Goal: Check status: Check status

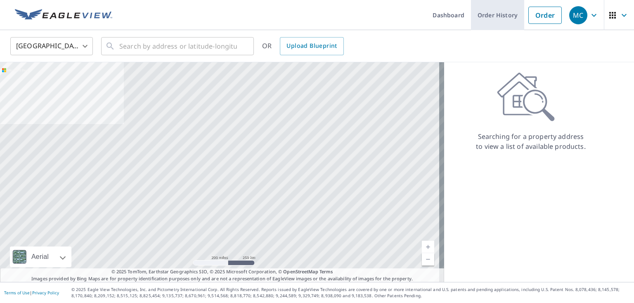
click at [510, 17] on link "Order History" at bounding box center [497, 15] width 53 height 30
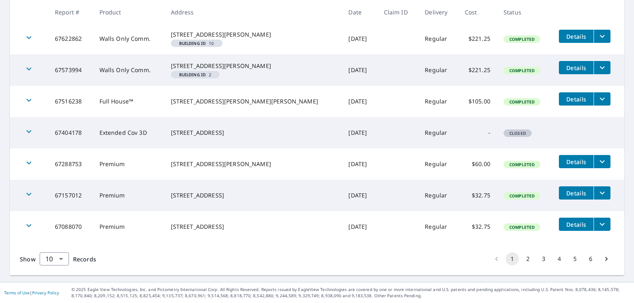
scroll to position [281, 0]
click at [524, 259] on button "2" at bounding box center [527, 259] width 13 height 13
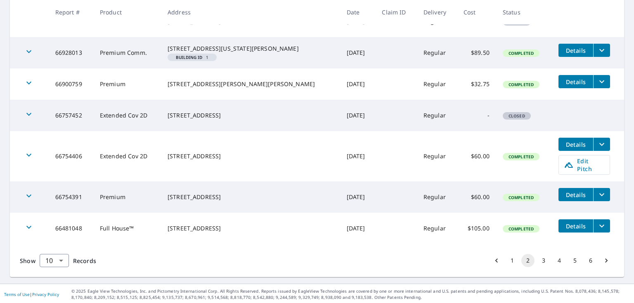
scroll to position [273, 0]
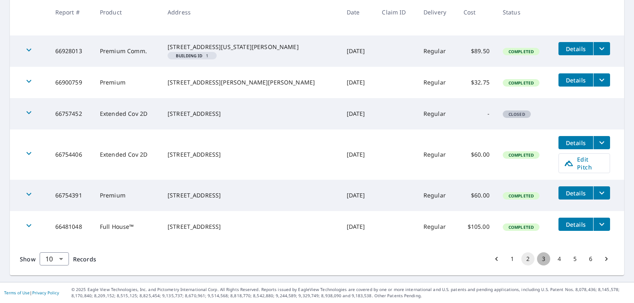
click at [539, 258] on button "3" at bounding box center [543, 259] width 13 height 13
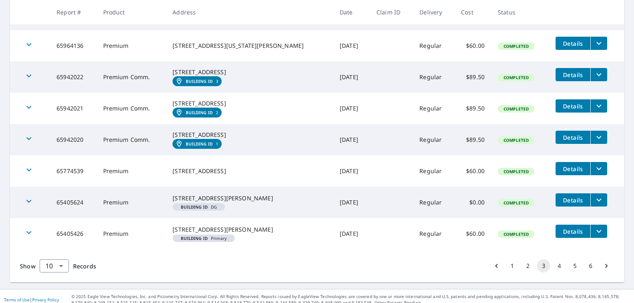
scroll to position [259, 0]
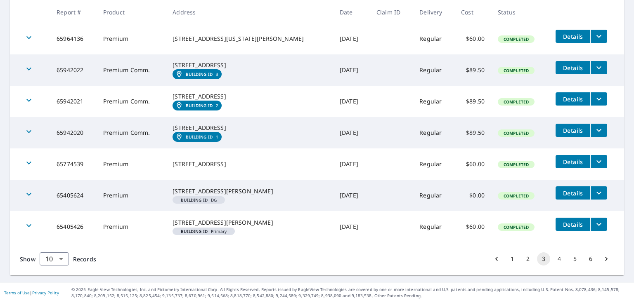
click at [525, 266] on button "2" at bounding box center [527, 259] width 13 height 13
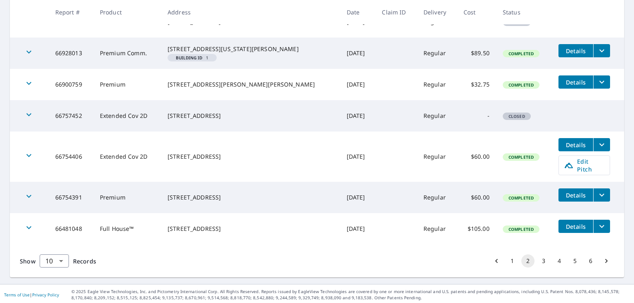
scroll to position [273, 0]
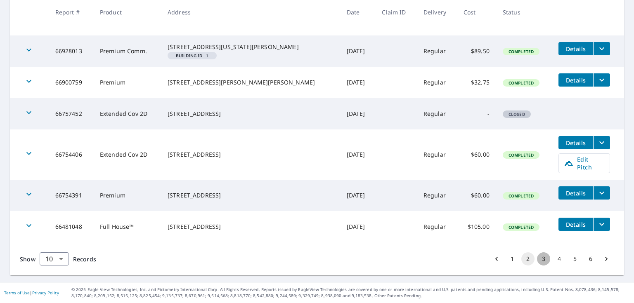
click at [537, 259] on button "3" at bounding box center [543, 259] width 13 height 13
